Goal: Find specific page/section: Find specific page/section

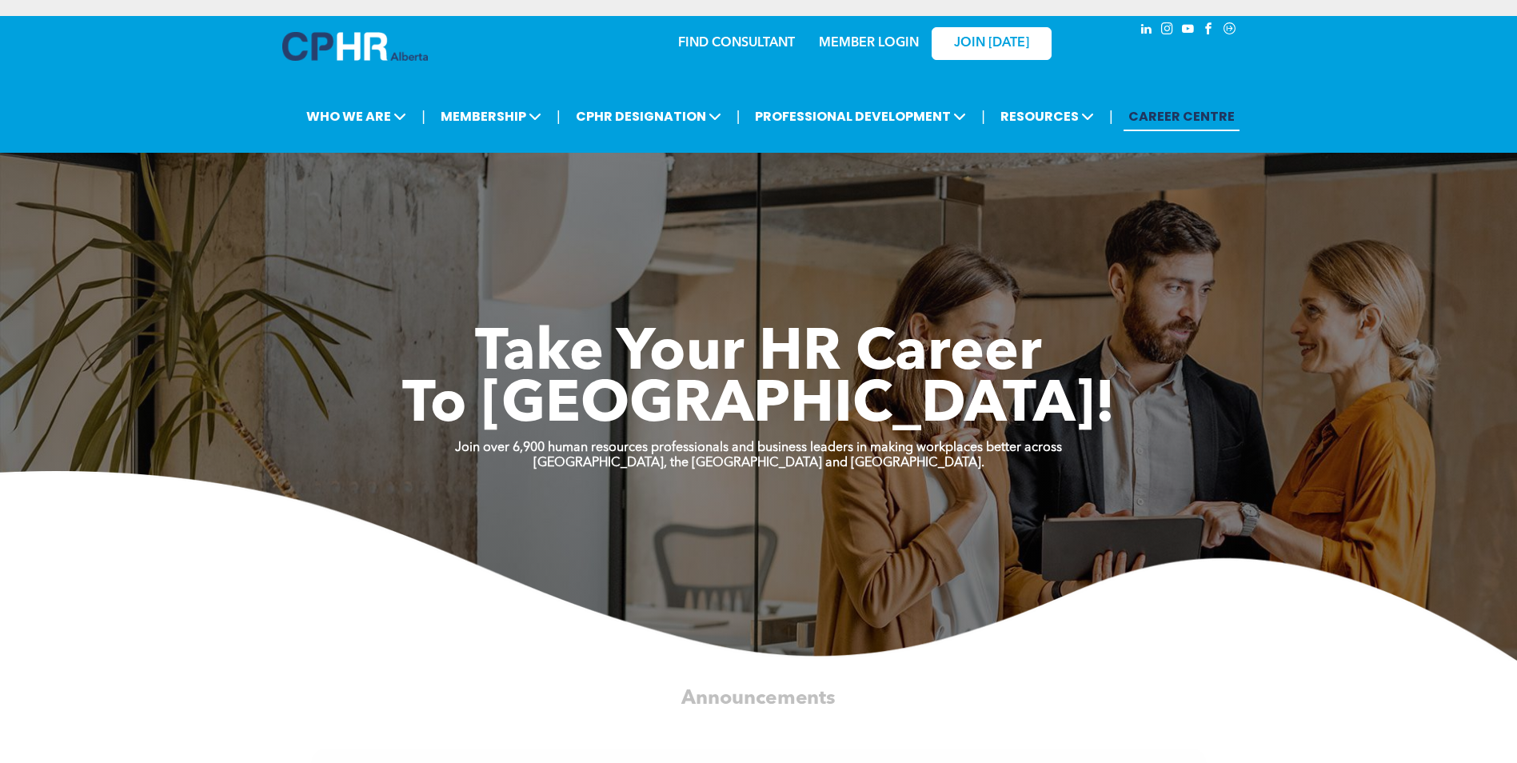
click at [892, 42] on link "MEMBER LOGIN" at bounding box center [869, 43] width 100 height 13
click at [850, 43] on link "MEMBER LOGIN" at bounding box center [869, 43] width 100 height 13
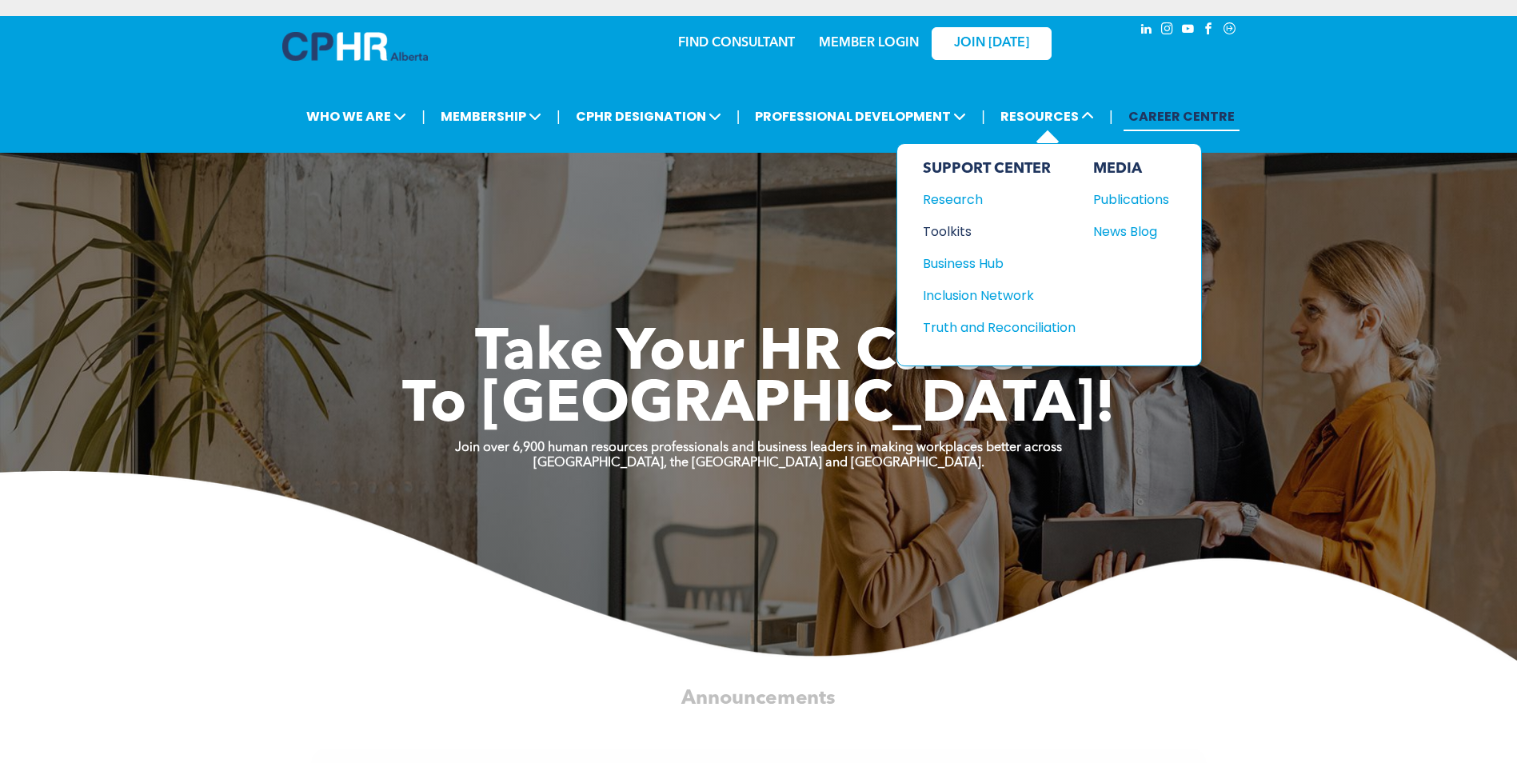
click at [960, 233] on div "Toolkits" at bounding box center [992, 232] width 138 height 20
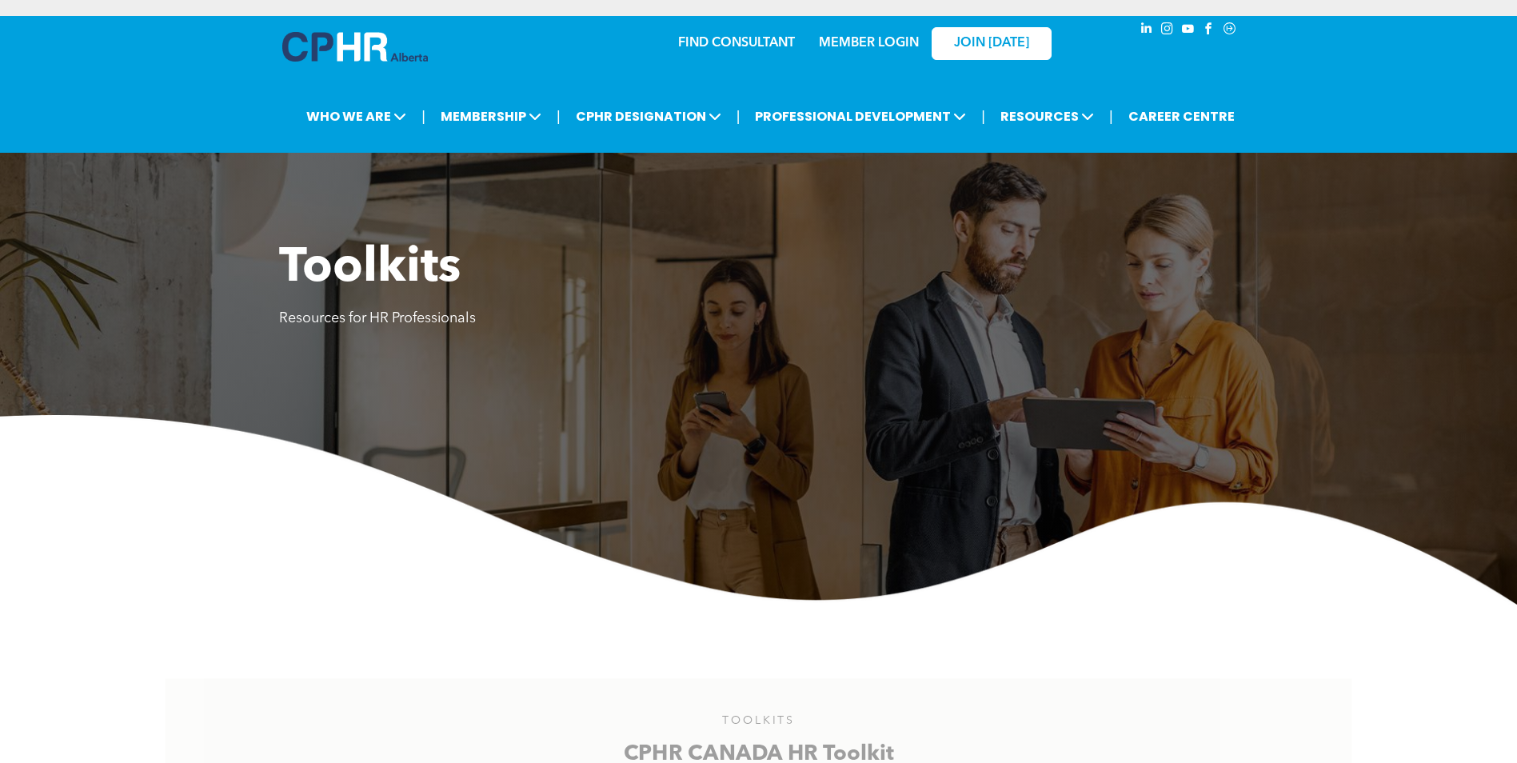
click at [854, 43] on link "MEMBER LOGIN" at bounding box center [869, 43] width 100 height 13
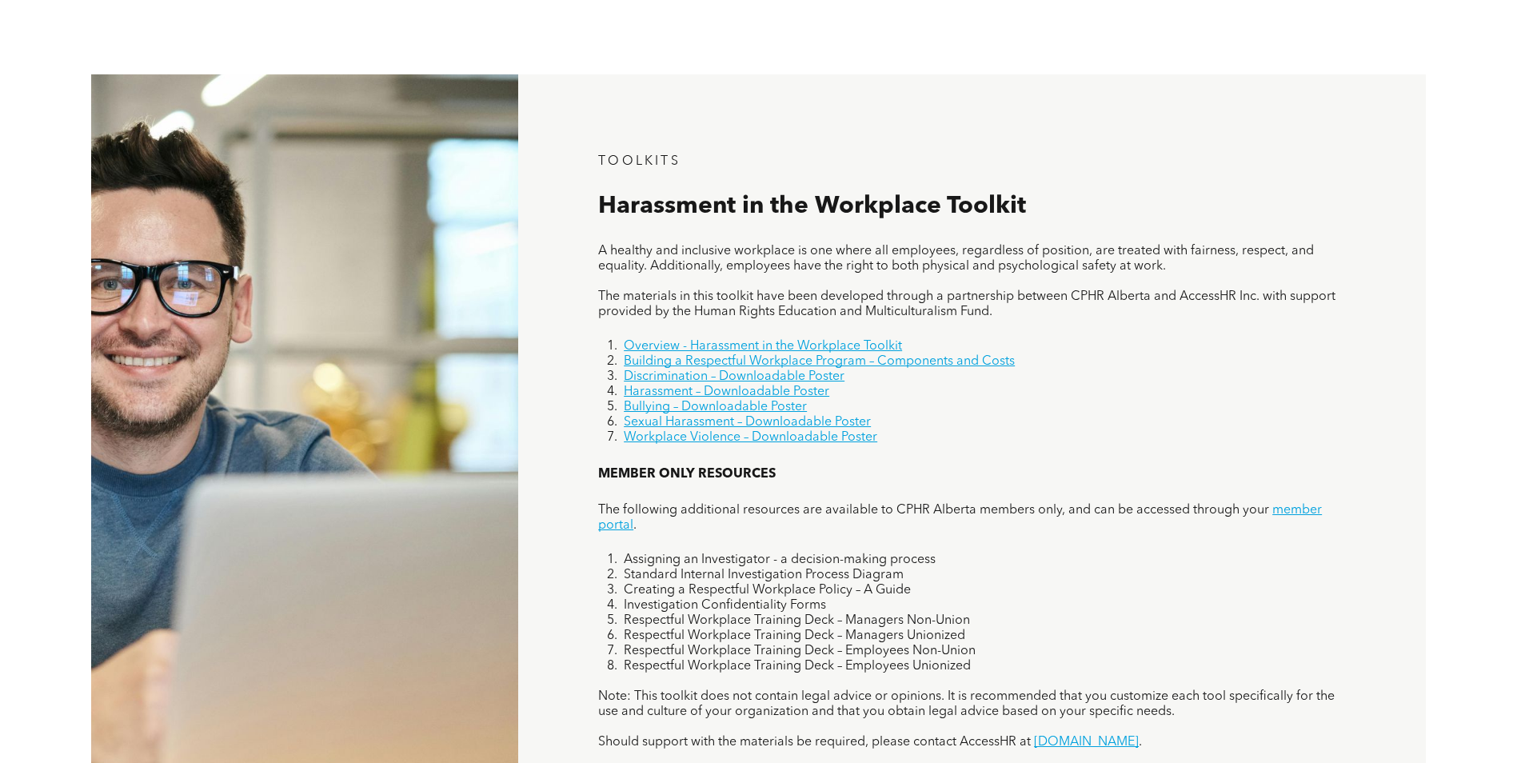
scroll to position [1040, 0]
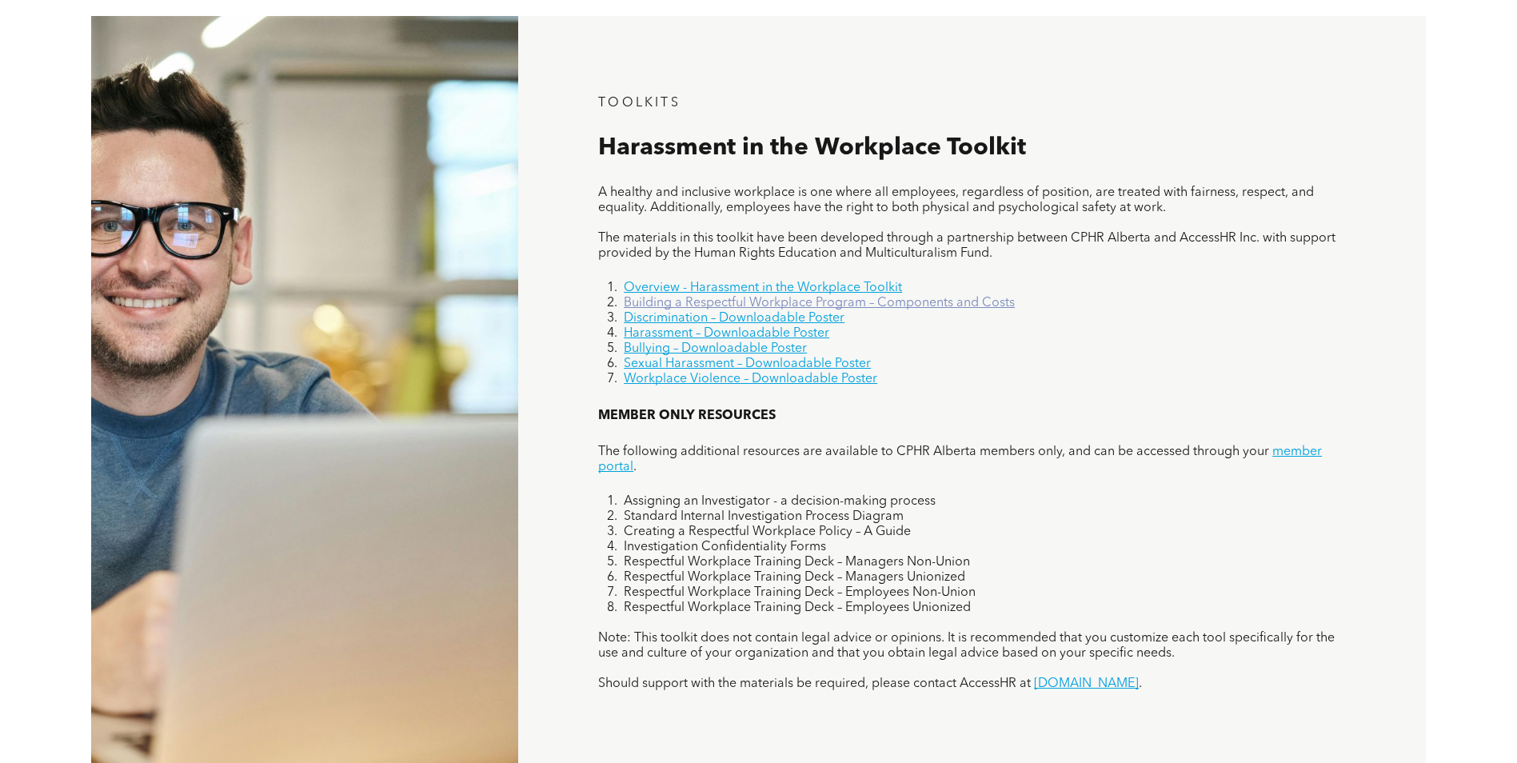
click at [746, 302] on link "Building a Respectful Workplace Program – Components and Costs" at bounding box center [819, 303] width 391 height 13
